Goal: Information Seeking & Learning: Check status

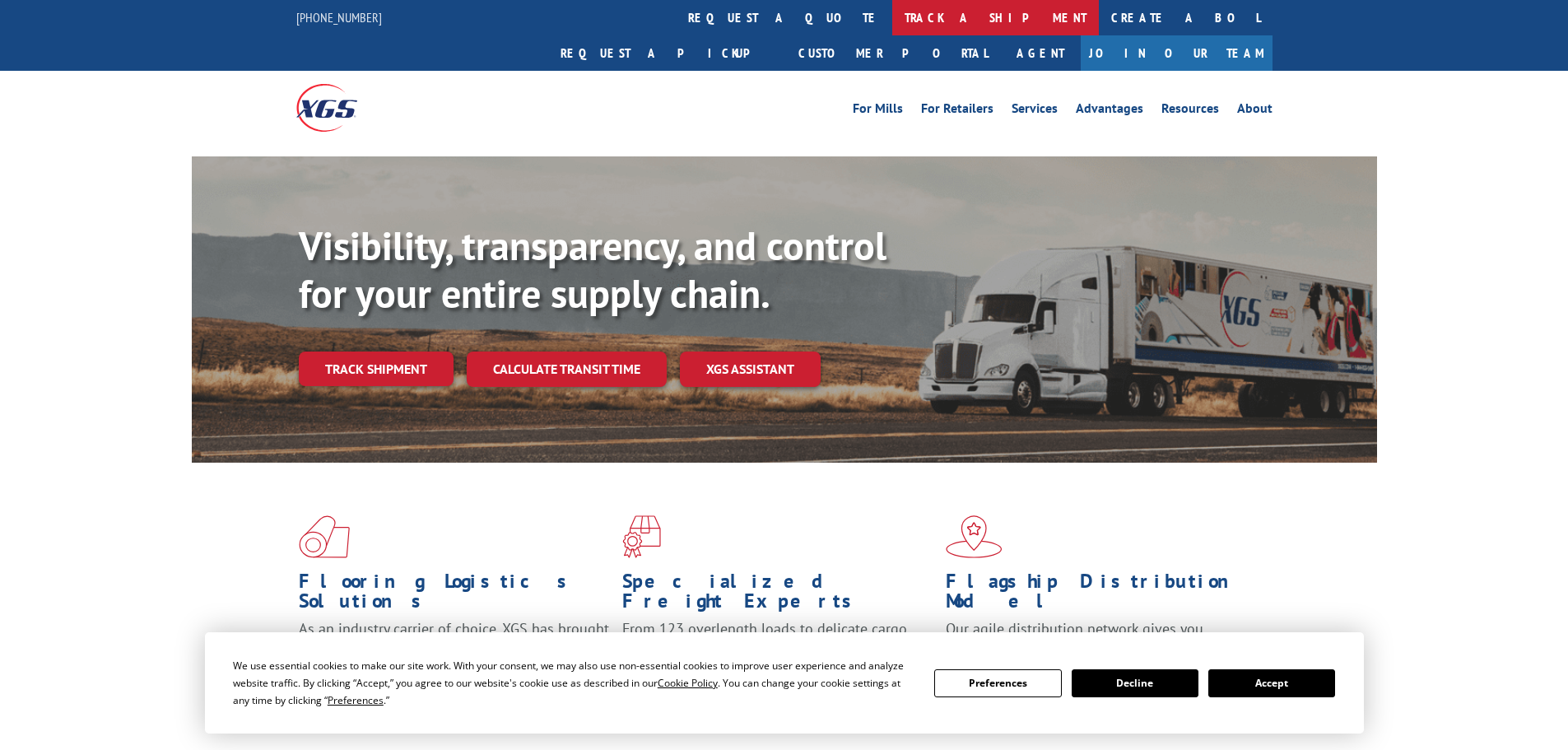
click at [893, 11] on link "track a shipment" at bounding box center [996, 17] width 207 height 35
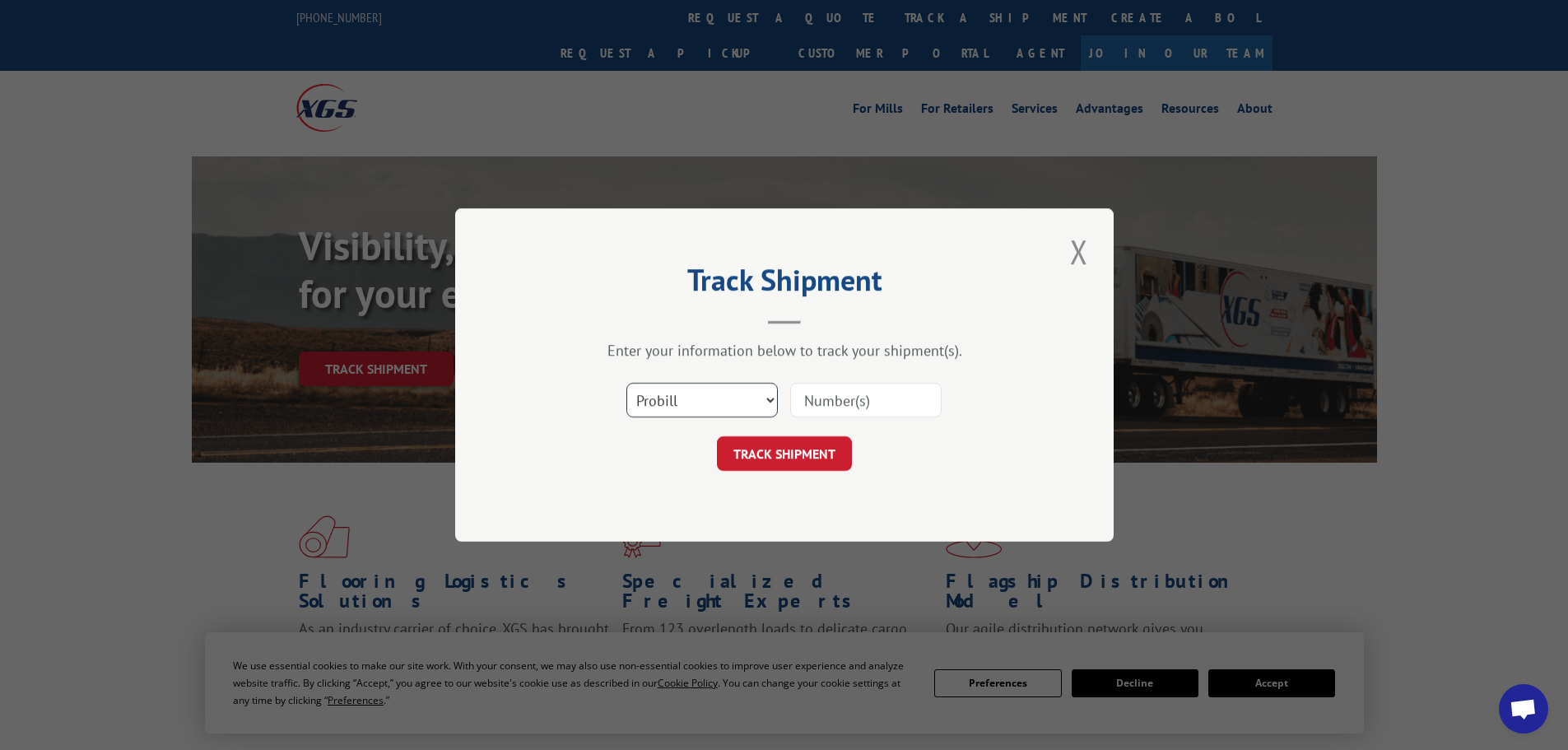
click at [709, 409] on select "Select category... Probill BOL PO" at bounding box center [702, 400] width 151 height 34
select select "bol"
click at [627, 383] on select "Select category... Probill BOL PO" at bounding box center [702, 400] width 151 height 34
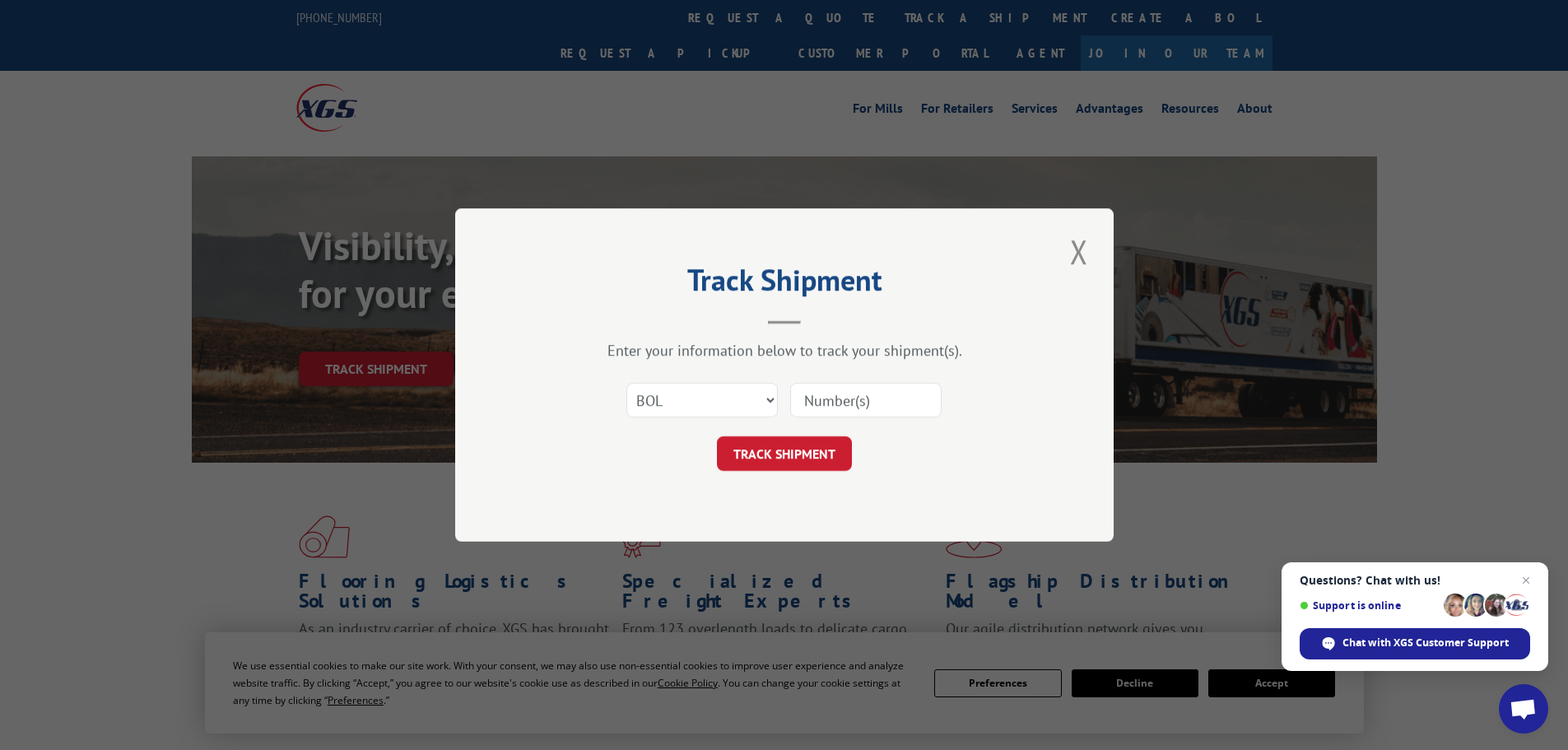
click at [858, 398] on input at bounding box center [866, 400] width 151 height 34
click at [901, 403] on input at bounding box center [866, 400] width 151 height 34
type input "5957696"
click at [799, 447] on button "TRACK SHIPMENT" at bounding box center [784, 453] width 135 height 34
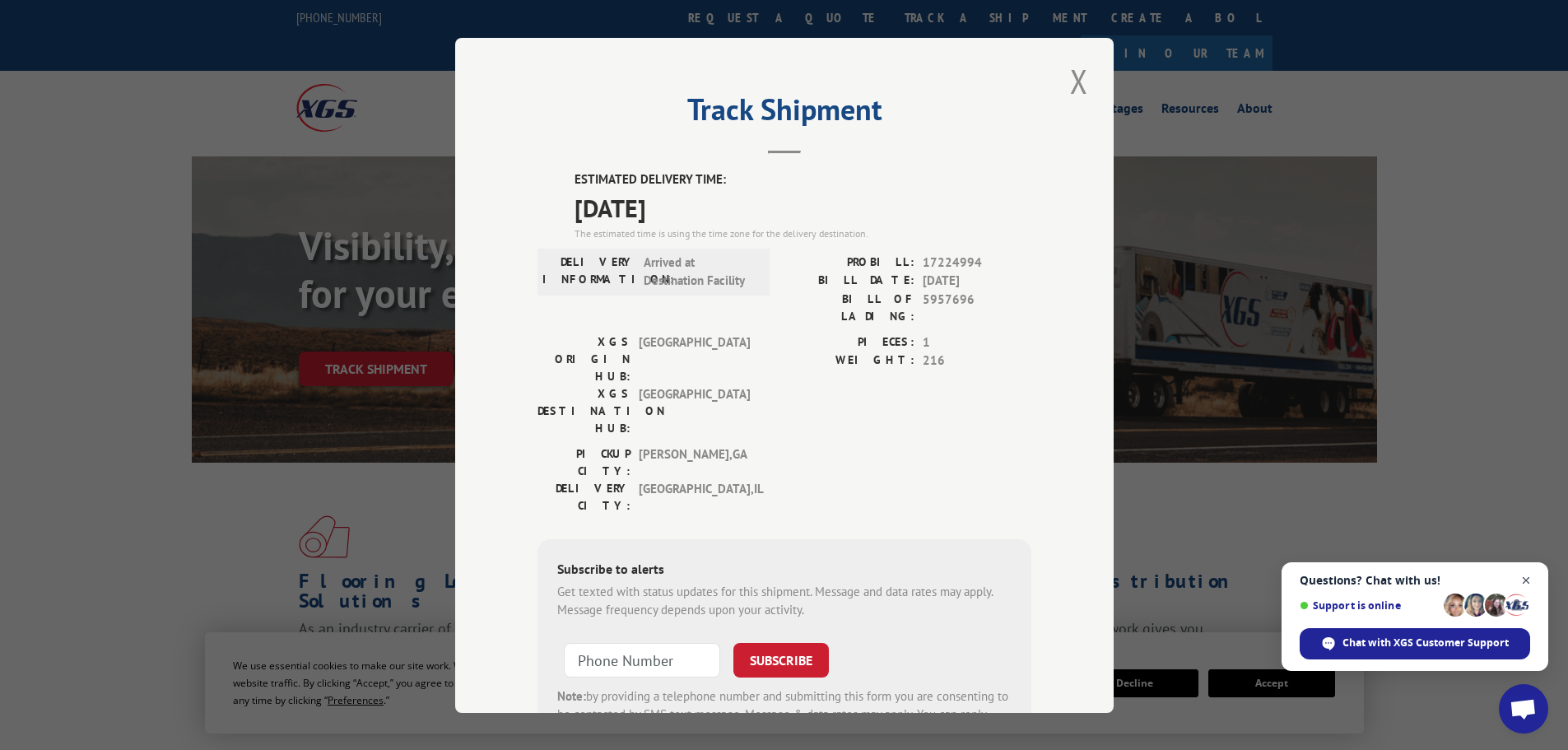
click at [1530, 576] on span "Open chat" at bounding box center [1527, 581] width 21 height 21
